Goal: Find specific page/section: Find specific page/section

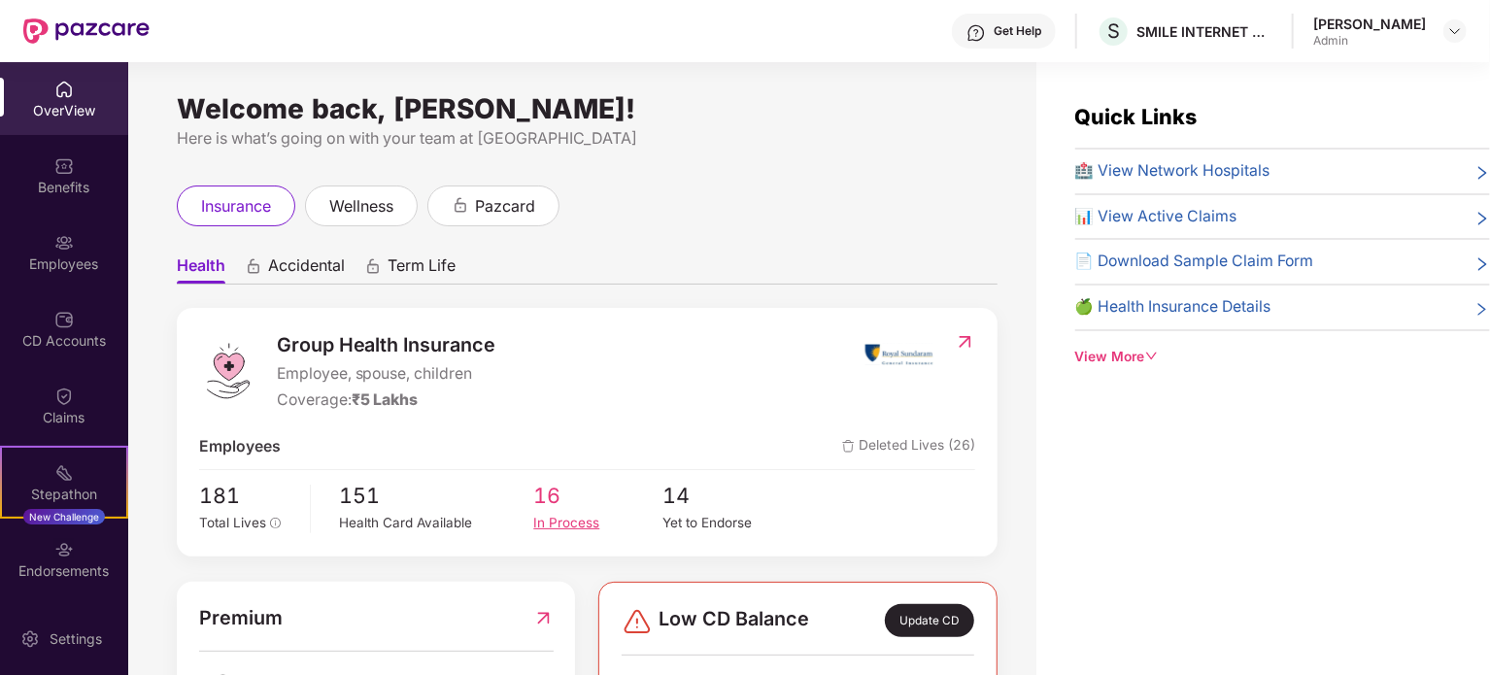
click at [557, 505] on span "16" at bounding box center [597, 496] width 129 height 33
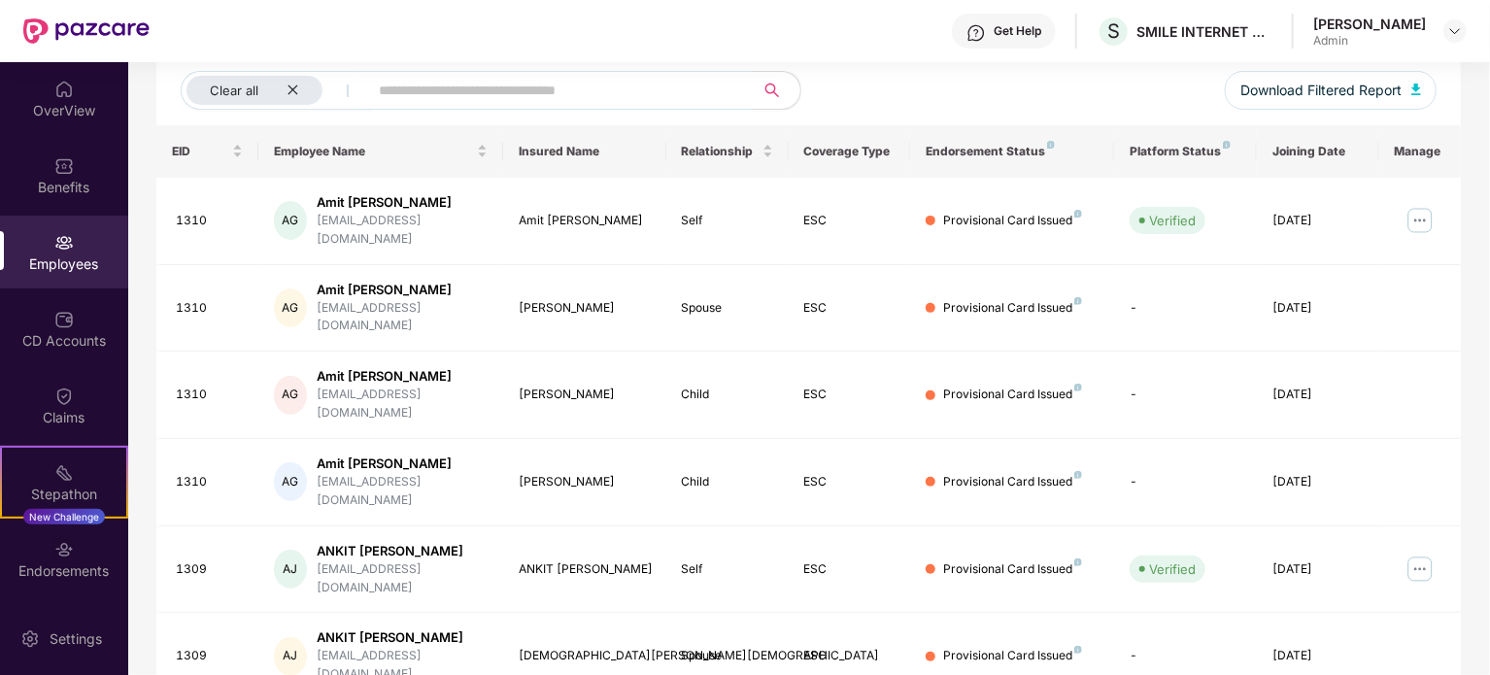
scroll to position [516, 0]
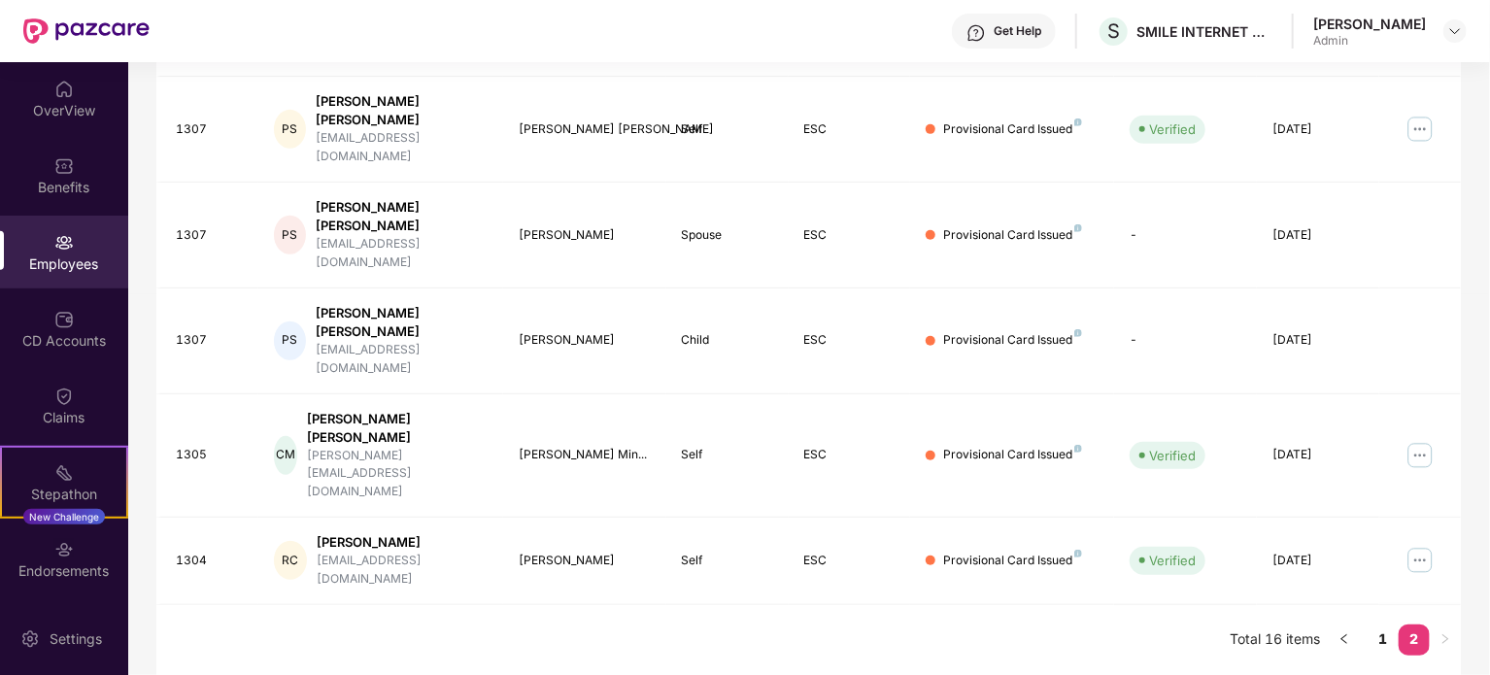
scroll to position [233, 0]
